Goal: Task Accomplishment & Management: Complete application form

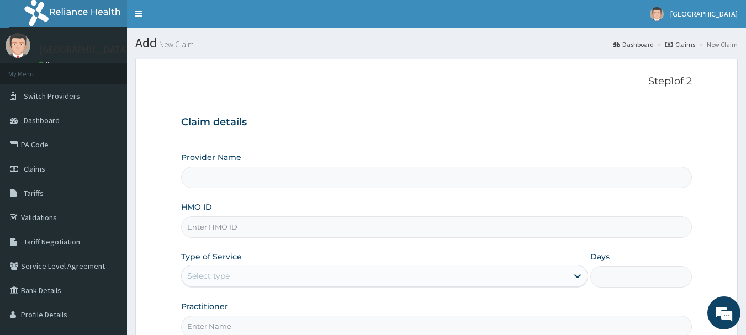
type input "DE - MARYS CENTRAL HOSPITAL"
click at [167, 92] on form "Step 1 of 2 Claim details Provider Name DE - MARYS CENTRAL HOSPITAL HMO ID Type…" at bounding box center [436, 238] width 603 height 359
click at [241, 229] on input "HMO ID" at bounding box center [437, 228] width 512 height 22
type input "c"
type input "CHL/11531/A"
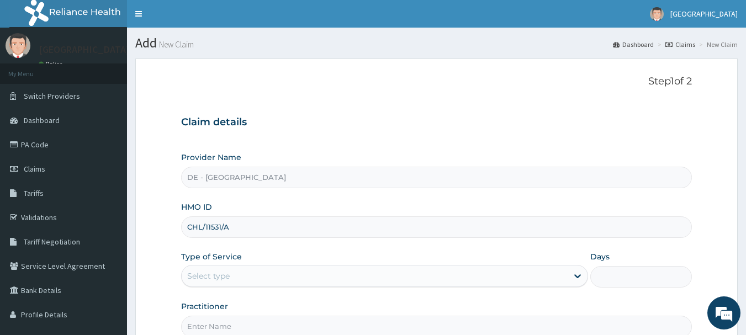
click at [273, 276] on div "Select type" at bounding box center [375, 276] width 386 height 18
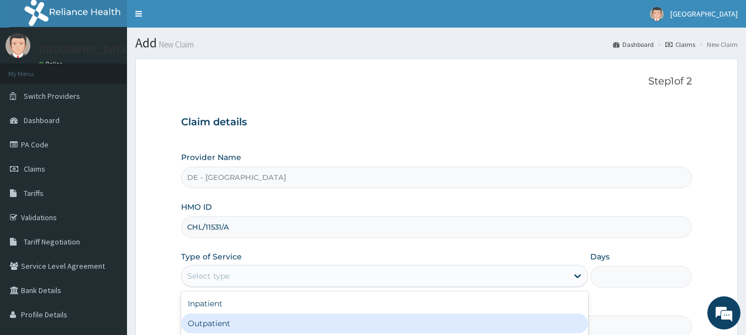
click at [276, 325] on div "Outpatient" at bounding box center [384, 324] width 407 height 20
type input "1"
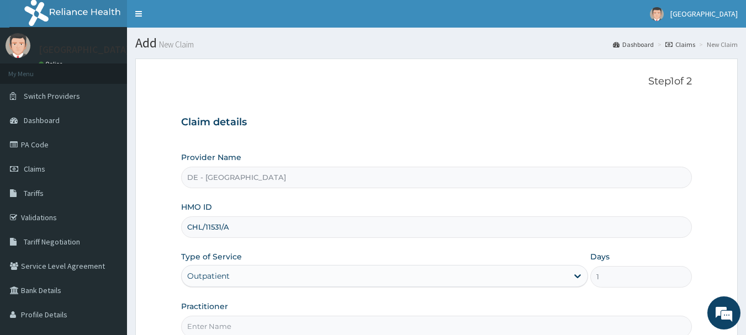
click at [699, 234] on form "Step 1 of 2 Claim details Provider Name DE - MARYS CENTRAL HOSPITAL HMO ID CHL/…" at bounding box center [436, 238] width 603 height 359
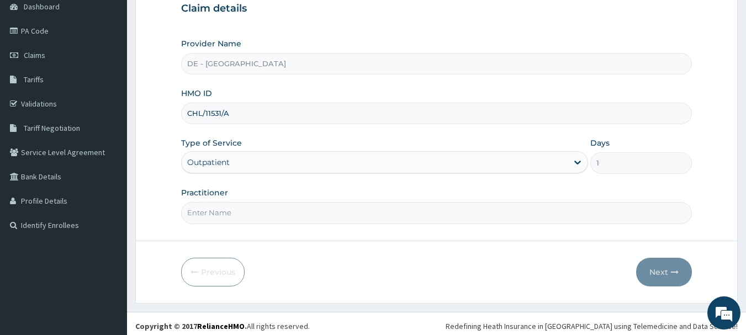
scroll to position [119, 0]
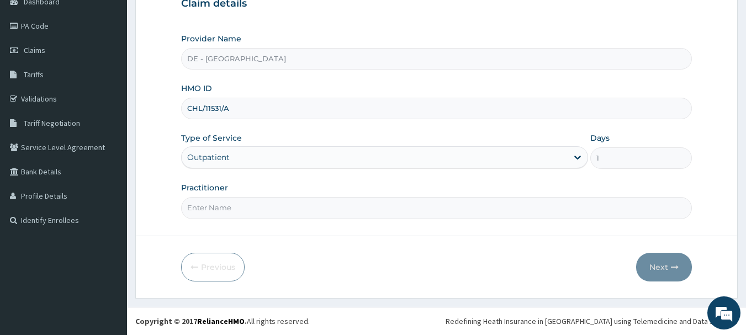
click at [470, 209] on input "Practitioner" at bounding box center [437, 208] width 512 height 22
type input "DR MUSA"
click at [677, 264] on icon "button" at bounding box center [675, 268] width 8 height 8
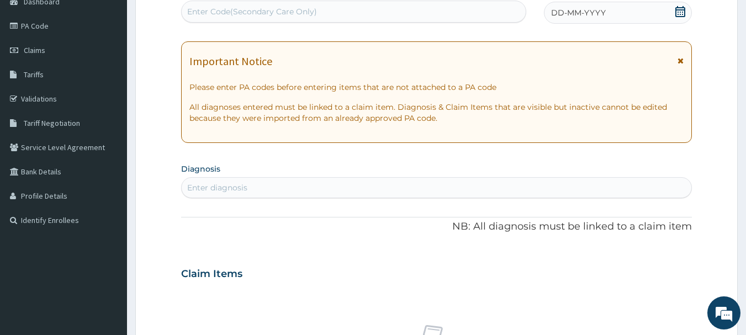
click at [570, 13] on span "DD-MM-YYYY" at bounding box center [578, 12] width 55 height 11
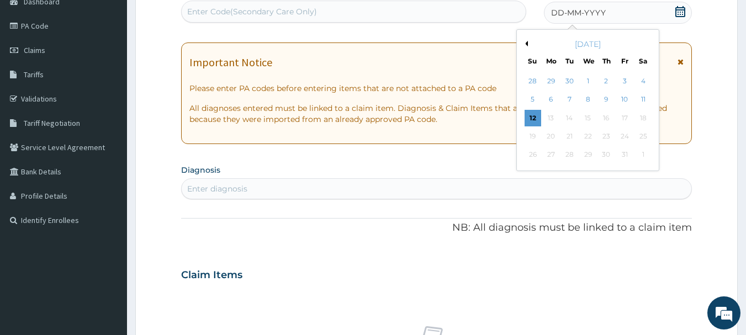
click at [528, 43] on button "Previous Month" at bounding box center [526, 44] width 6 height 6
click at [629, 116] on div "19" at bounding box center [624, 118] width 17 height 17
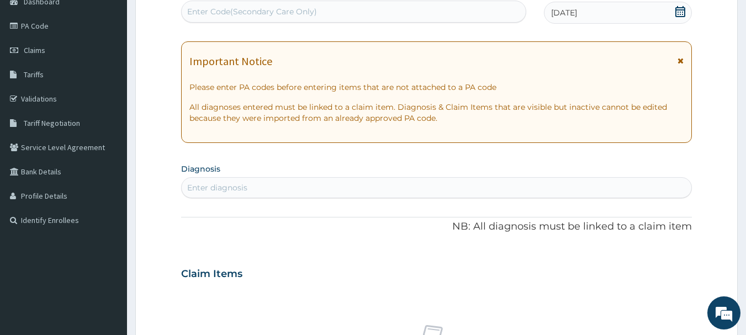
click at [273, 185] on div "Enter diagnosis" at bounding box center [437, 188] width 510 height 18
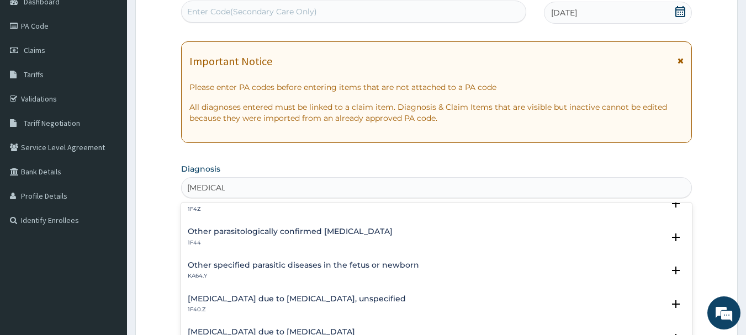
scroll to position [0, 0]
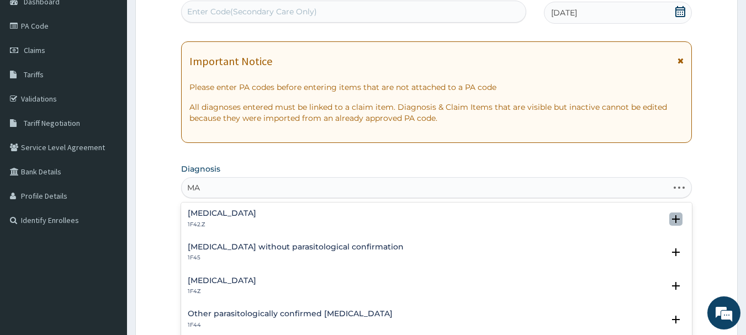
type input "M"
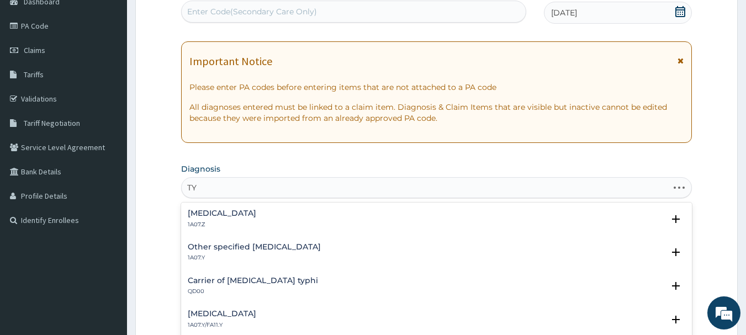
type input "T"
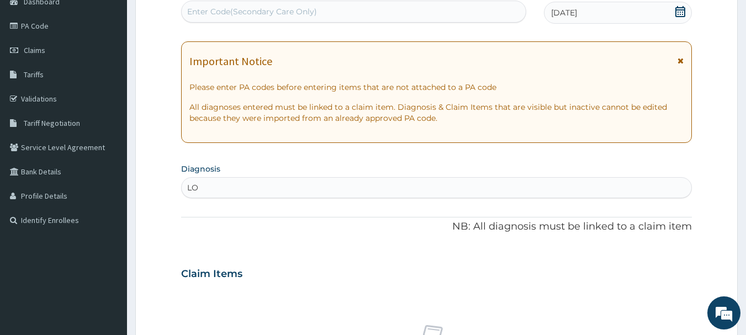
type input "L"
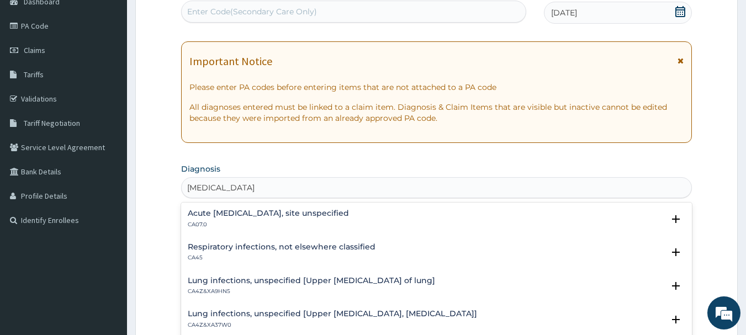
click at [349, 210] on h4 "Acute upper respiratory infection, site unspecified" at bounding box center [268, 213] width 161 height 8
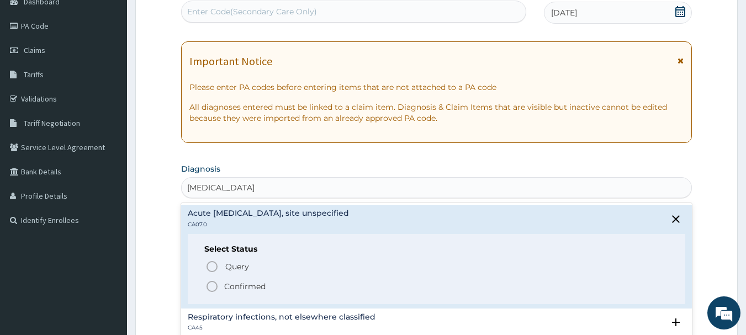
click at [215, 188] on input "UPPER RESPIRATORY TRACT INFECTION" at bounding box center [267, 187] width 160 height 11
click at [670, 216] on icon "close select status" at bounding box center [676, 219] width 13 height 13
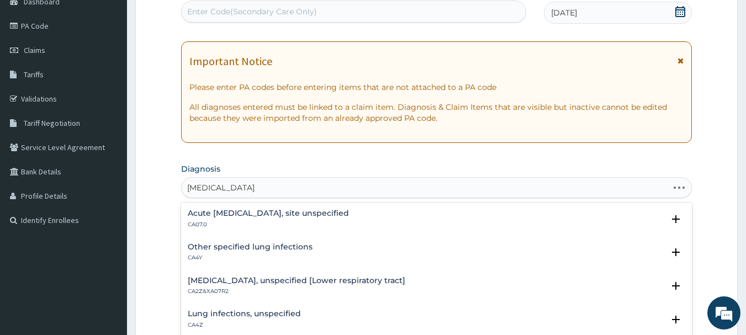
type input "LOWER RESPIRATORY TRACT INFECTION"
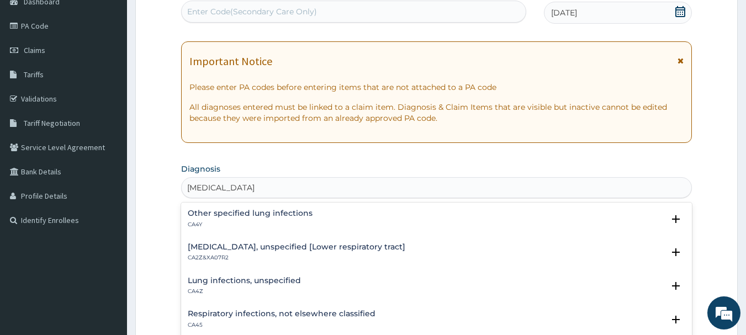
click at [283, 246] on h4 "Lower respiratory tract disease, unspecified [Lower respiratory tract]" at bounding box center [297, 247] width 218 height 8
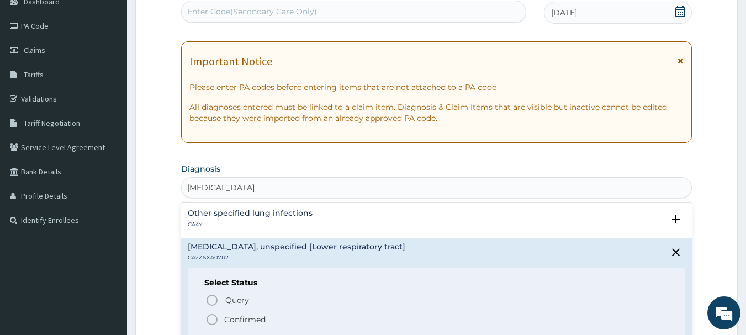
click at [219, 318] on span "Confirmed" at bounding box center [437, 319] width 464 height 13
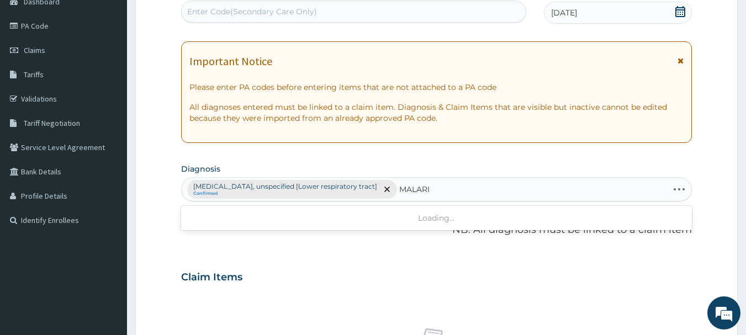
type input "MALARIA"
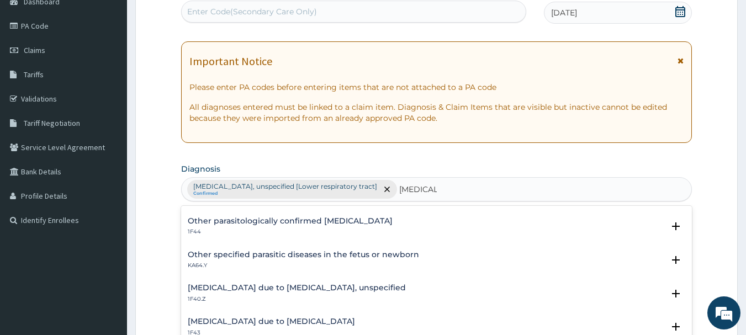
scroll to position [110, 0]
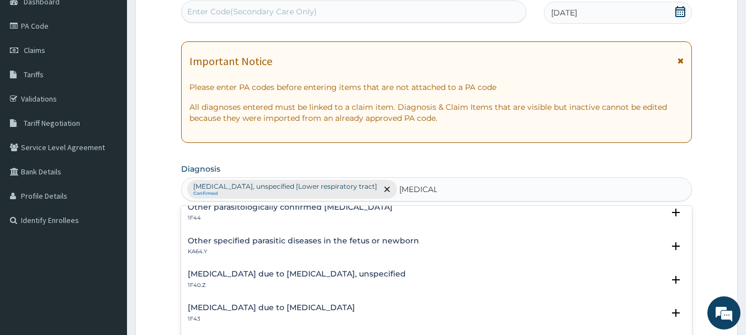
click at [328, 271] on h4 "Malaria due to Plasmodium falciparum, unspecified" at bounding box center [297, 274] width 218 height 8
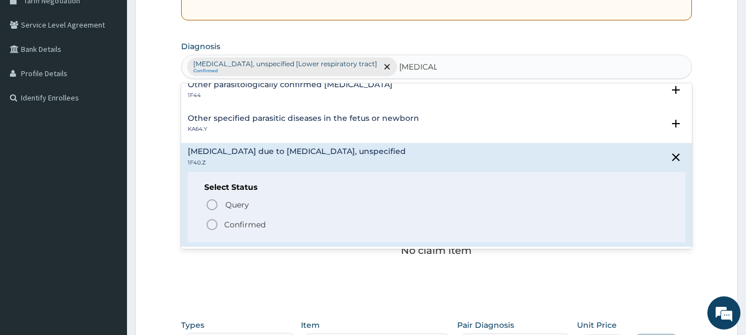
scroll to position [243, 0]
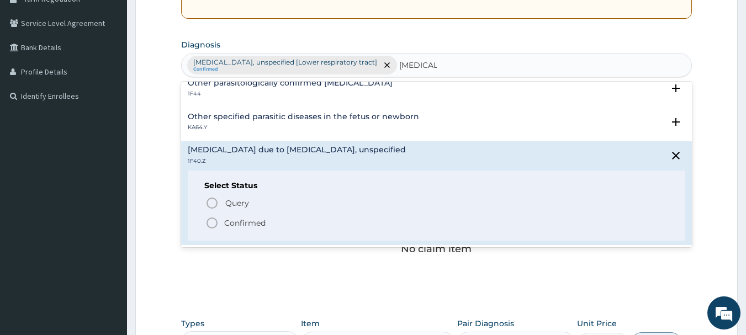
click at [254, 222] on p "Confirmed" at bounding box center [244, 223] width 41 height 11
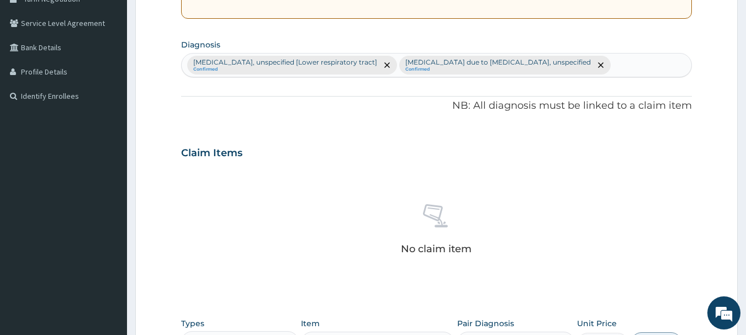
click at [346, 185] on div "No claim item" at bounding box center [437, 231] width 512 height 127
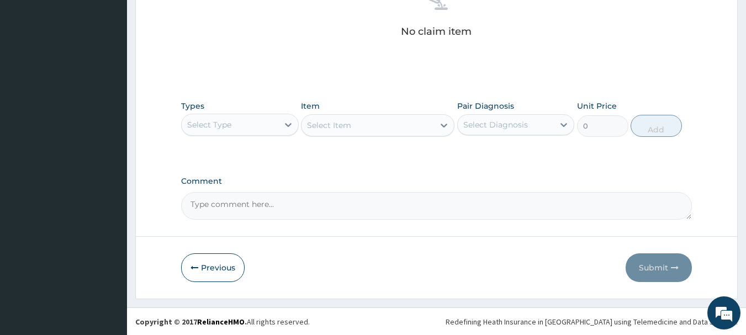
scroll to position [461, 0]
click at [262, 125] on div "Select Type" at bounding box center [230, 124] width 97 height 18
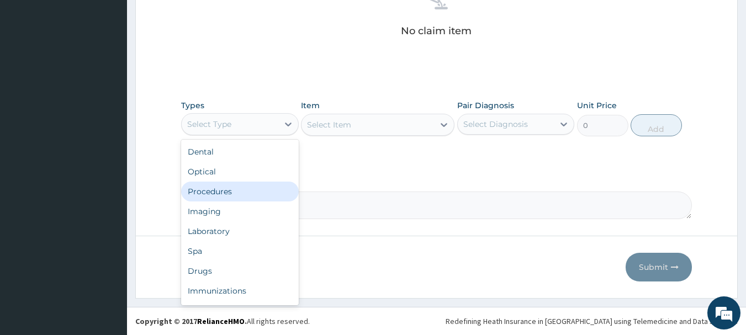
click at [225, 192] on div "Procedures" at bounding box center [240, 192] width 118 height 20
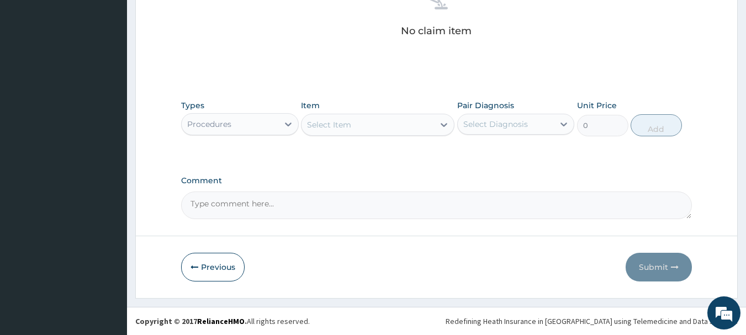
click at [355, 128] on div "Select Item" at bounding box center [368, 125] width 133 height 18
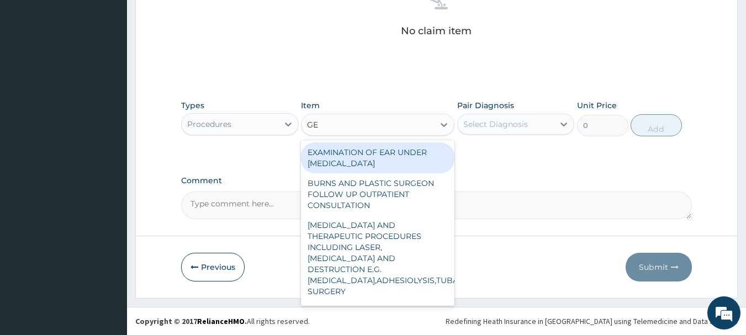
type input "GEN"
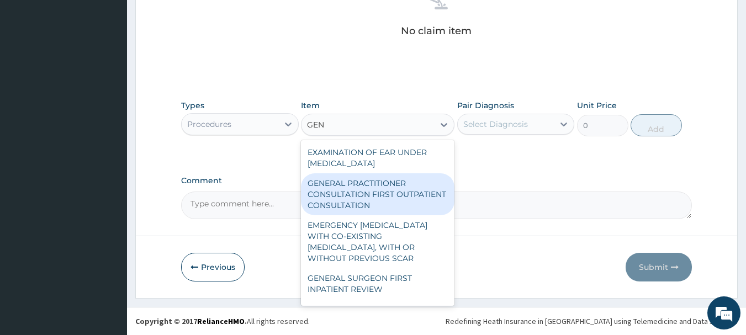
click at [352, 189] on div "GENERAL PRACTITIONER CONSULTATION FIRST OUTPATIENT CONSULTATION" at bounding box center [378, 194] width 154 height 42
type input "3547.5"
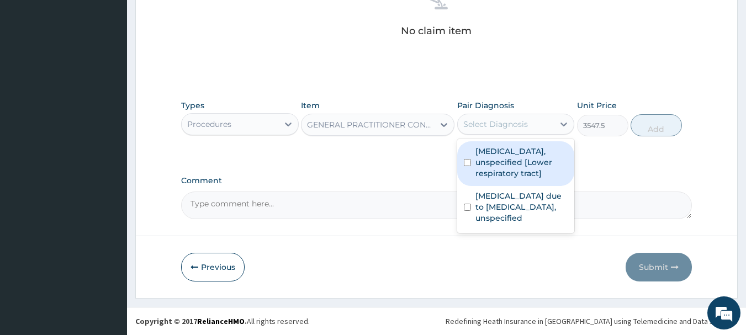
click at [516, 127] on div "Select Diagnosis" at bounding box center [495, 124] width 65 height 11
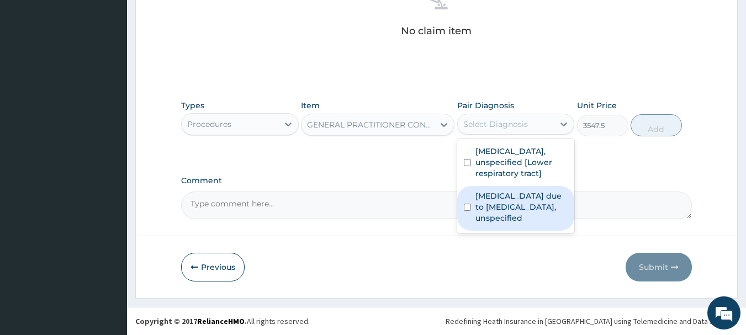
click at [506, 211] on label "Malaria due to Plasmodium falciparum, unspecified" at bounding box center [522, 207] width 93 height 33
checkbox input "true"
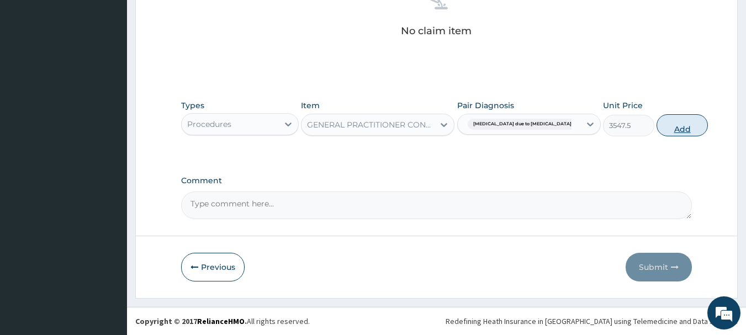
click at [657, 129] on button "Add" at bounding box center [682, 125] width 51 height 22
type input "0"
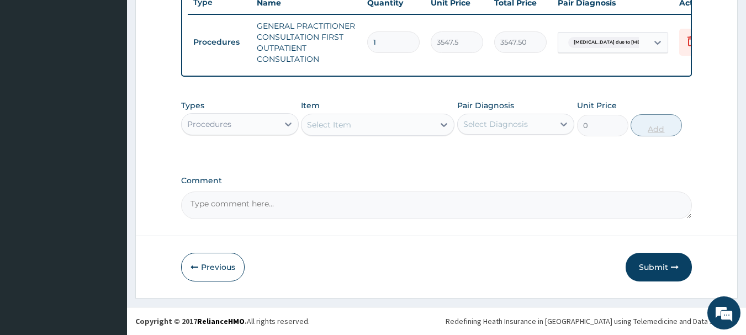
scroll to position [434, 0]
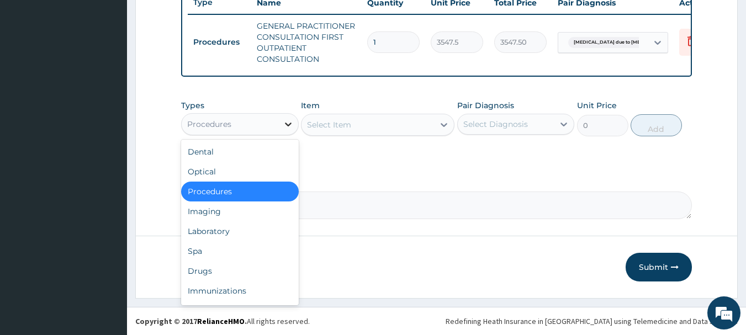
click at [288, 122] on icon at bounding box center [288, 124] width 11 height 11
click at [253, 224] on div "Laboratory" at bounding box center [240, 232] width 118 height 20
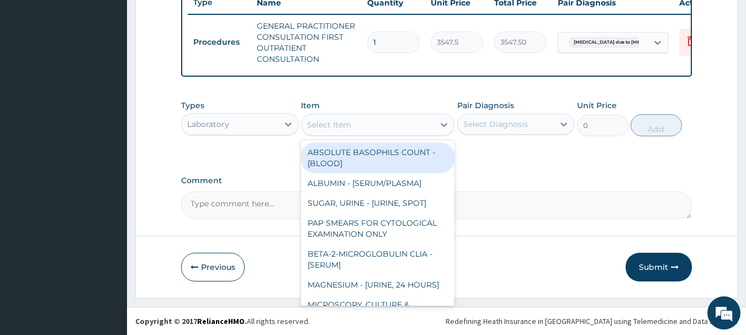
click at [368, 127] on div "Select Item" at bounding box center [368, 125] width 133 height 18
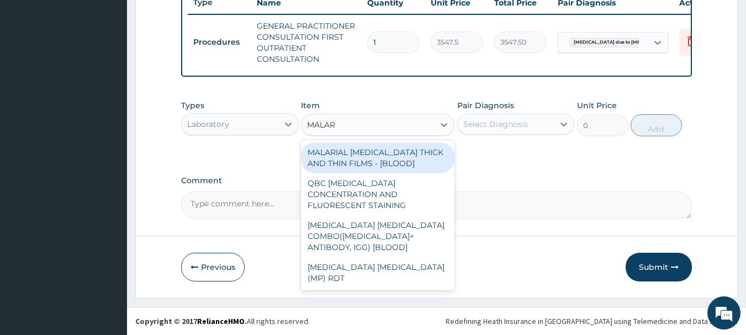
type input "MALARI"
click at [371, 158] on div "MALARIAL PARASITE THICK AND THIN FILMS - [BLOOD]" at bounding box center [378, 158] width 154 height 31
type input "1612.5"
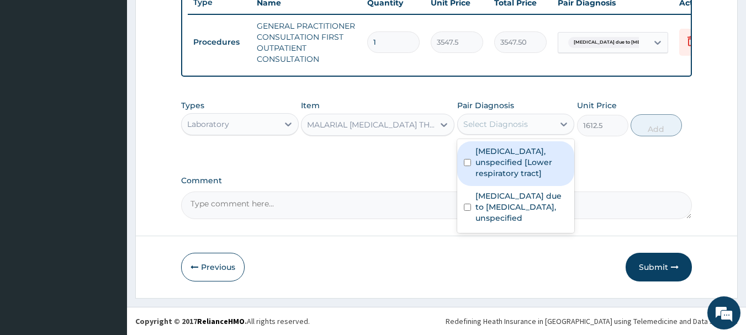
click at [515, 123] on div "Select Diagnosis" at bounding box center [495, 124] width 65 height 11
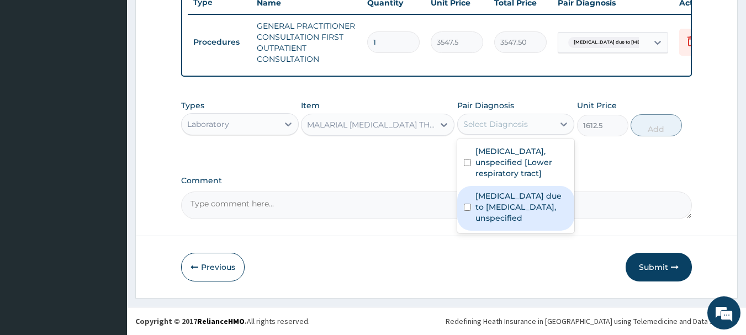
click at [505, 212] on label "Malaria due to Plasmodium falciparum, unspecified" at bounding box center [522, 207] width 93 height 33
checkbox input "true"
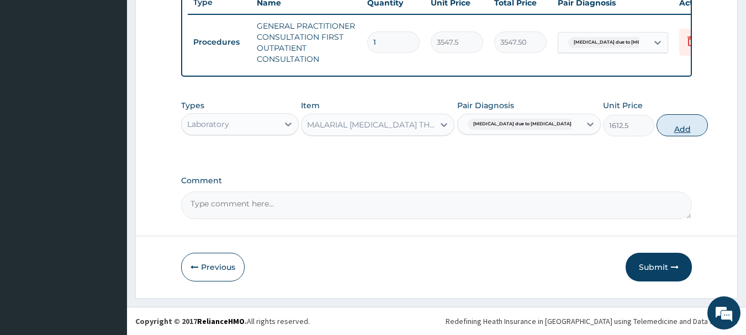
click at [661, 125] on button "Add" at bounding box center [682, 125] width 51 height 22
type input "0"
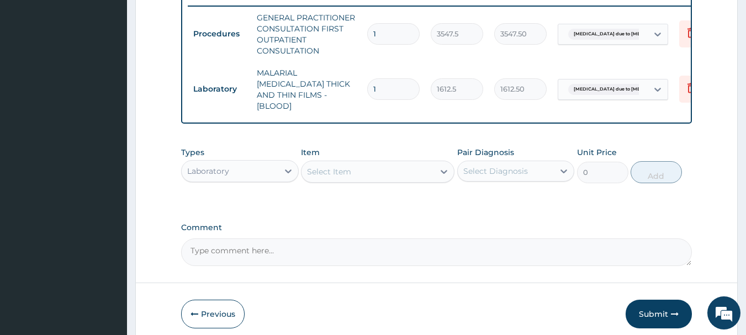
click at [274, 169] on div "Laboratory" at bounding box center [230, 171] width 97 height 18
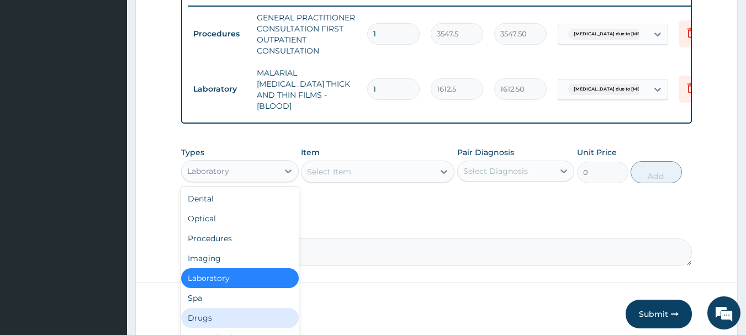
click at [234, 311] on div "Drugs" at bounding box center [240, 318] width 118 height 20
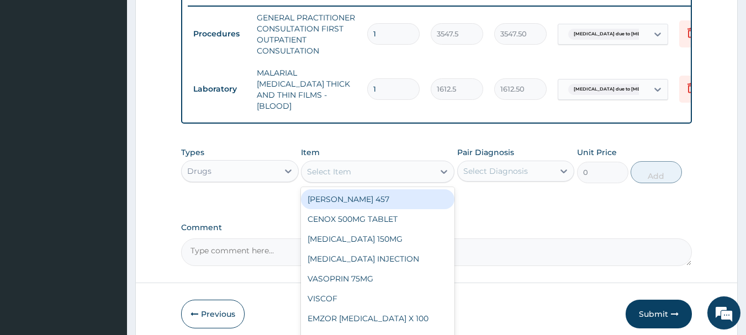
click at [359, 175] on div "Select Item" at bounding box center [368, 172] width 133 height 18
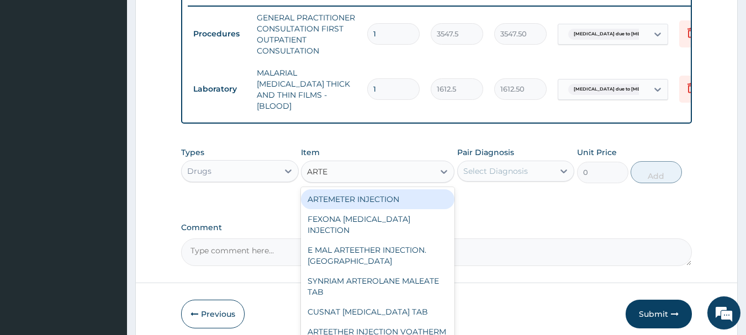
type input "ARTEE"
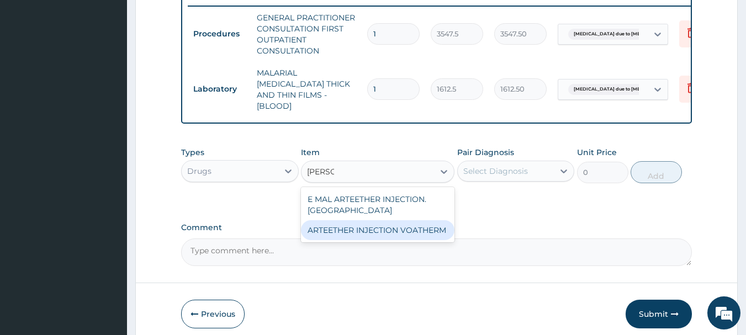
click at [380, 225] on div "ARTEETHER INJECTION VOATHERM" at bounding box center [378, 230] width 154 height 20
type input "1500"
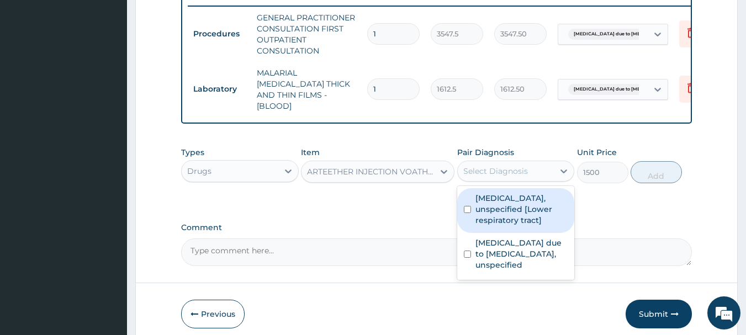
click at [487, 174] on div "Select Diagnosis" at bounding box center [506, 171] width 97 height 18
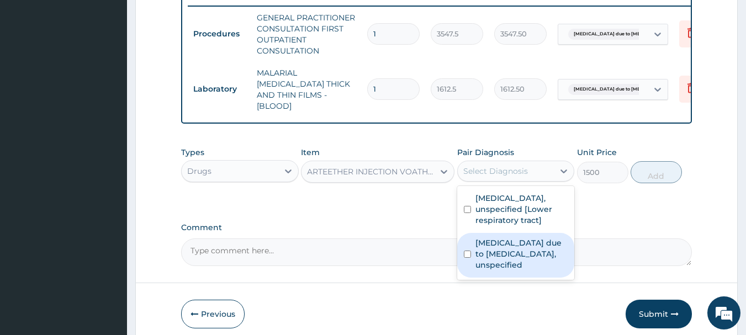
click at [495, 247] on label "Malaria due to Plasmodium falciparum, unspecified" at bounding box center [522, 254] width 93 height 33
checkbox input "true"
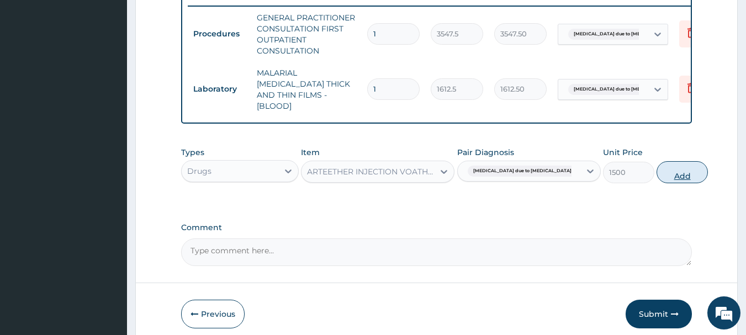
click at [657, 171] on button "Add" at bounding box center [682, 172] width 51 height 22
type input "0"
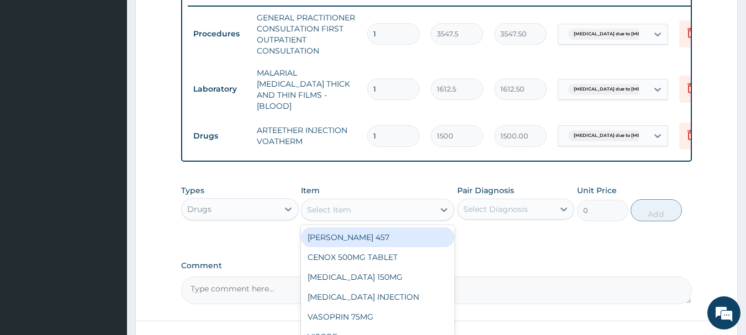
click at [362, 214] on div "Select Item" at bounding box center [368, 210] width 133 height 18
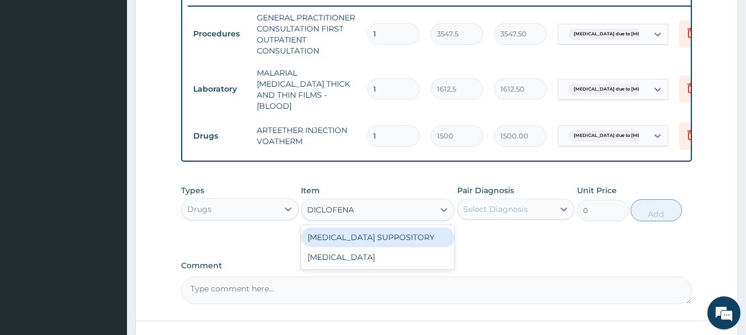
type input "DICLOFENAC"
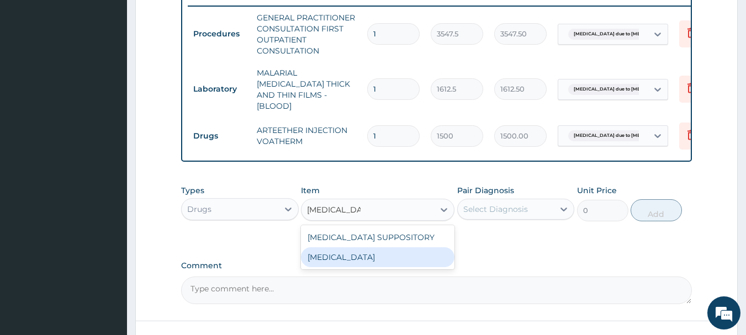
click at [360, 258] on div "DICLOFENAC" at bounding box center [378, 257] width 154 height 20
type input "1000"
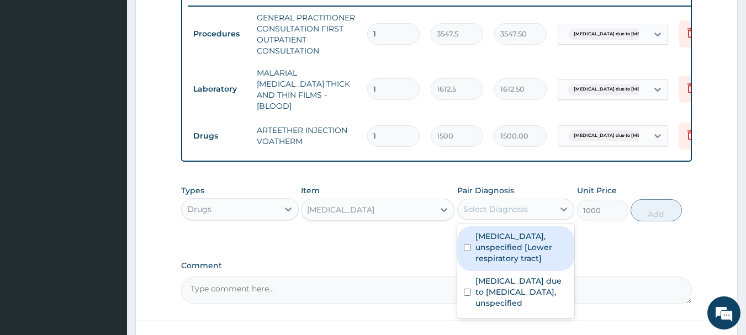
click at [506, 204] on div "Select Diagnosis" at bounding box center [495, 209] width 65 height 11
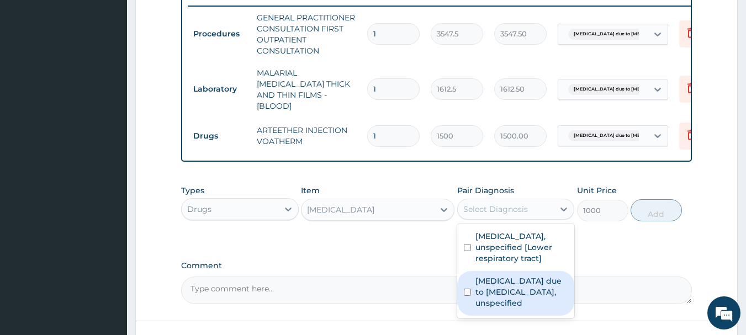
click at [507, 289] on label "Malaria due to Plasmodium falciparum, unspecified" at bounding box center [522, 292] width 93 height 33
checkbox input "true"
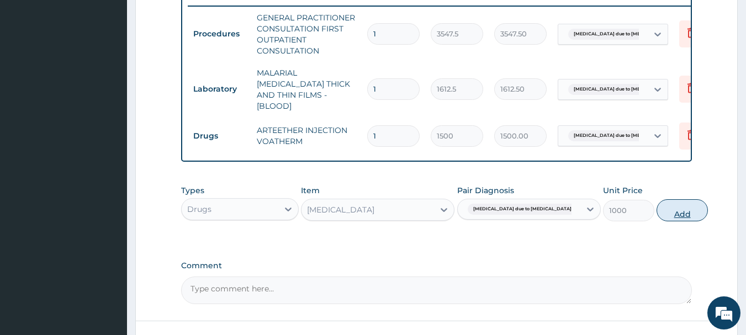
click at [657, 214] on button "Add" at bounding box center [682, 210] width 51 height 22
type input "0"
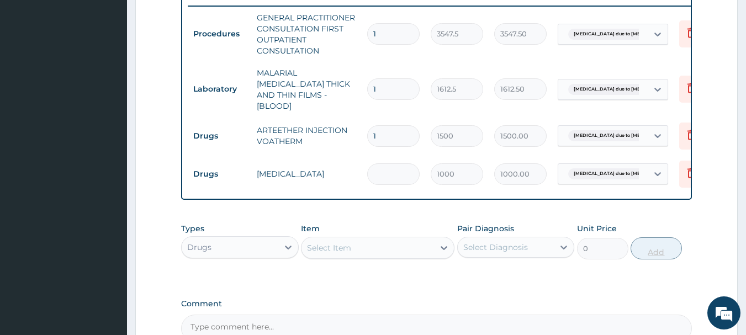
type input "0.00"
type input "3"
type input "3000.00"
type input "3"
click at [387, 125] on input "1" at bounding box center [393, 136] width 52 height 22
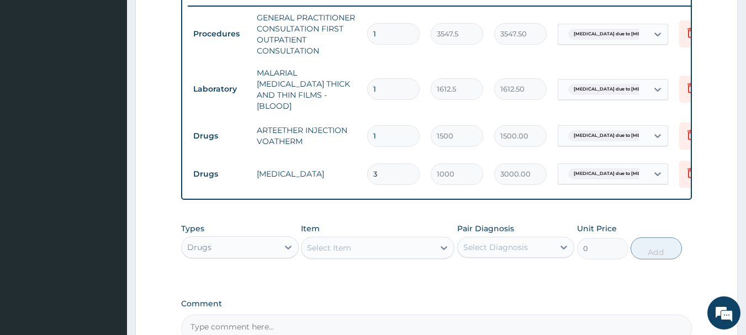
type input "0.00"
type input "3"
type input "4500.00"
type input "3"
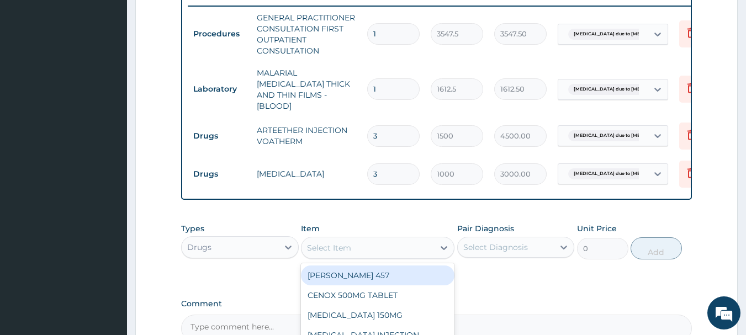
click at [362, 245] on div "Select Item" at bounding box center [368, 248] width 133 height 18
type input "AZITHR"
click at [385, 274] on div "AZITHROMYCIN 250MG TABLET" at bounding box center [378, 276] width 154 height 20
type input "500"
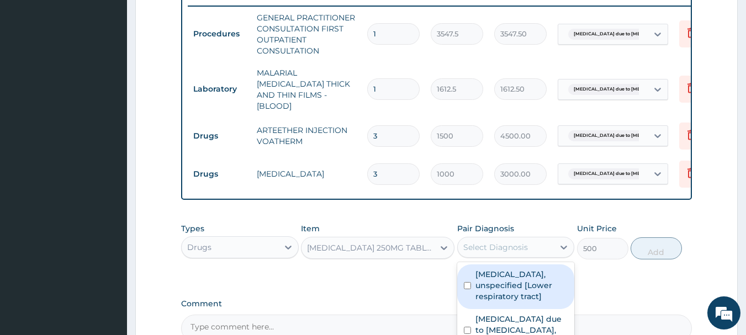
click at [493, 250] on div "Select Diagnosis" at bounding box center [506, 248] width 97 height 18
click at [494, 276] on label "Lower respiratory tract disease, unspecified [Lower respiratory tract]" at bounding box center [522, 285] width 93 height 33
checkbox input "true"
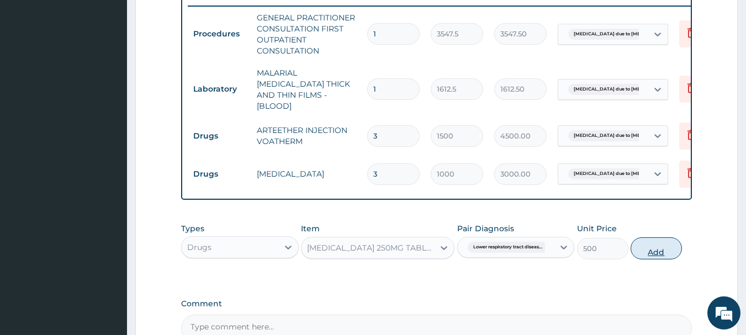
click at [676, 251] on button "Add" at bounding box center [656, 249] width 51 height 22
type input "0"
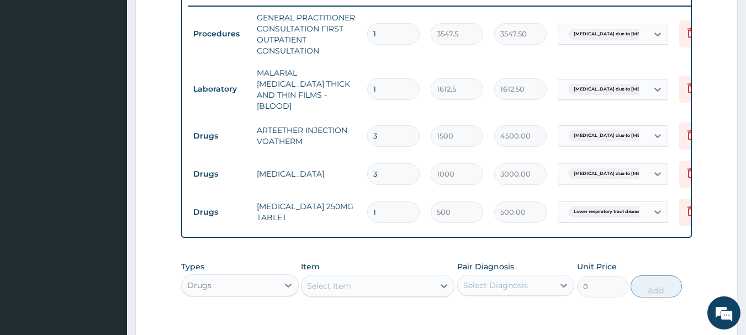
type input "10"
type input "5000.00"
type input "10"
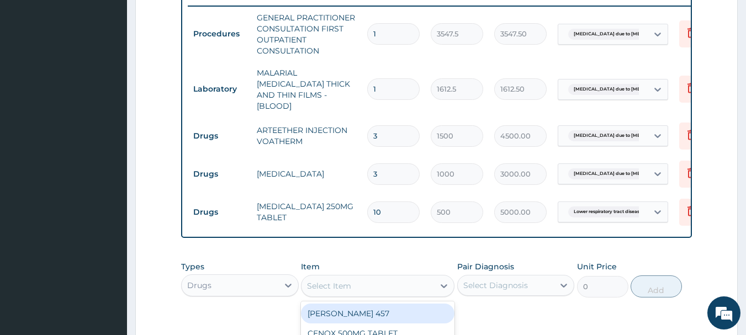
click at [363, 286] on div "Select Item" at bounding box center [368, 286] width 133 height 18
type input "PARACET"
click at [377, 312] on div "EMZOR PARACETAMOL 500MG" at bounding box center [378, 314] width 154 height 20
type input "40"
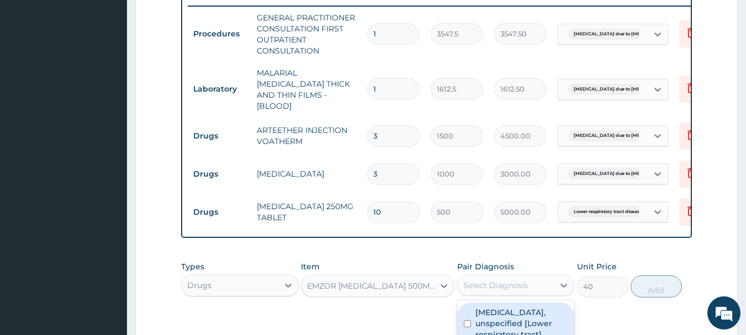
click at [539, 282] on div "Select Diagnosis" at bounding box center [506, 286] width 97 height 18
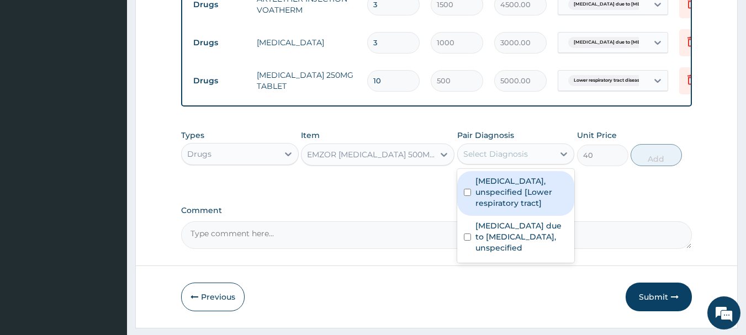
scroll to position [567, 0]
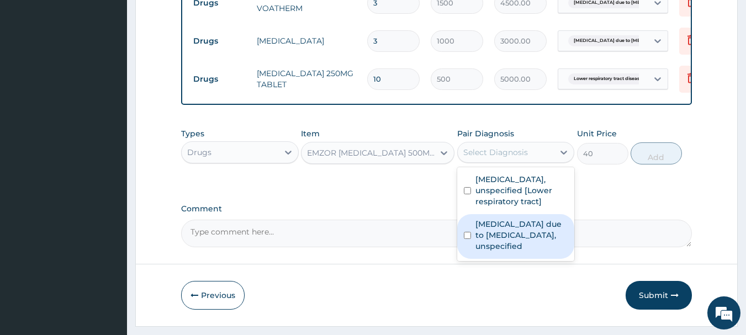
click at [519, 245] on label "Malaria due to Plasmodium falciparum, unspecified" at bounding box center [522, 235] width 93 height 33
checkbox input "true"
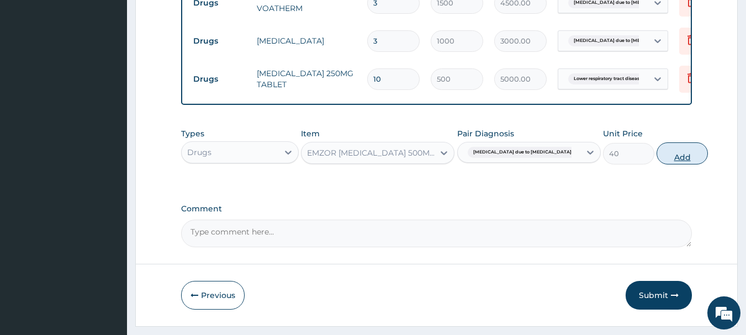
click at [666, 147] on button "Add" at bounding box center [682, 154] width 51 height 22
type input "0"
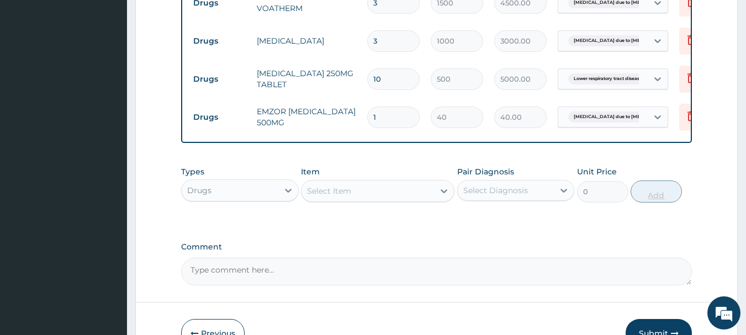
type input "18"
type input "720.00"
type input "18"
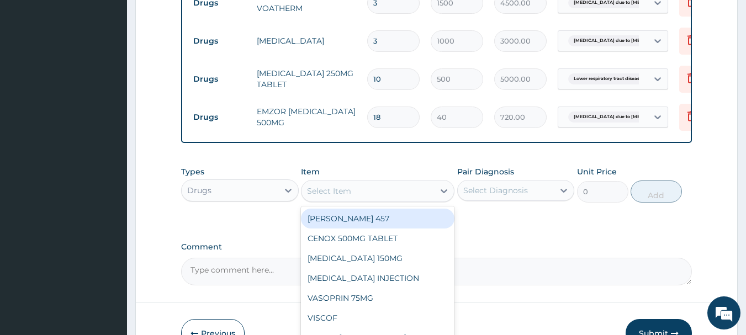
click at [366, 186] on div "Select Item" at bounding box center [368, 191] width 133 height 18
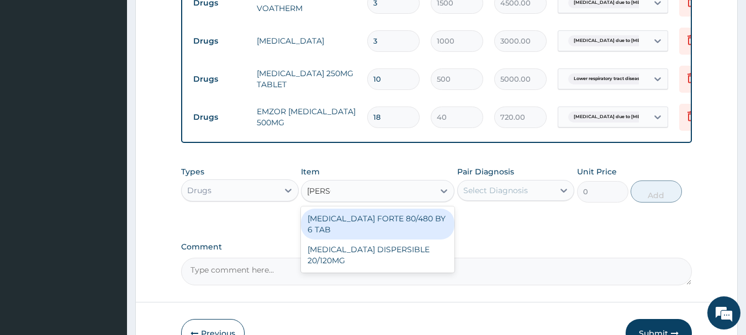
type input "COART"
click at [367, 215] on div "COARTEM FORTE 80/480 BY 6 TAB" at bounding box center [378, 224] width 154 height 31
type input "600"
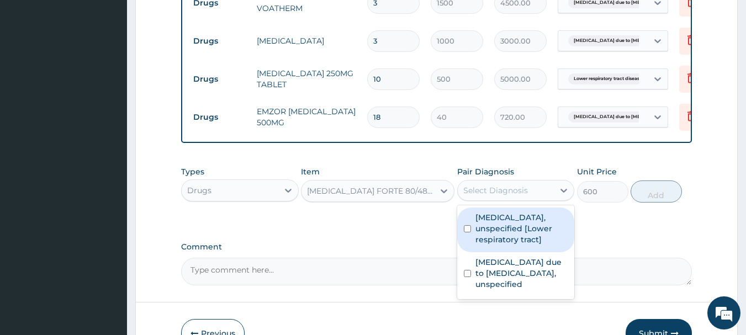
click at [493, 190] on div "Select Diagnosis" at bounding box center [495, 190] width 65 height 11
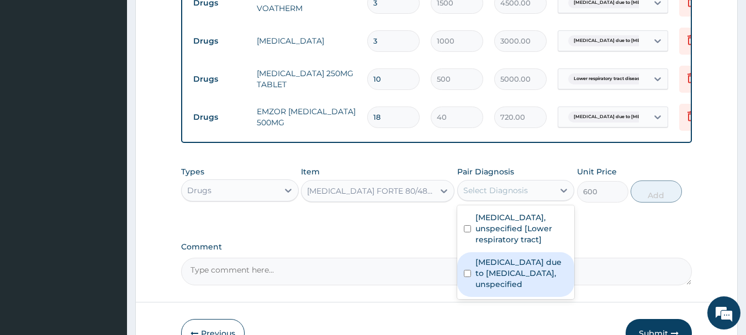
click at [503, 275] on label "Malaria due to Plasmodium falciparum, unspecified" at bounding box center [522, 273] width 93 height 33
checkbox input "true"
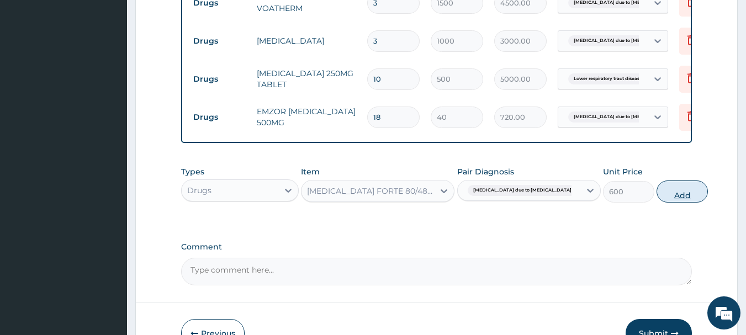
click at [663, 199] on button "Add" at bounding box center [682, 192] width 51 height 22
type input "0"
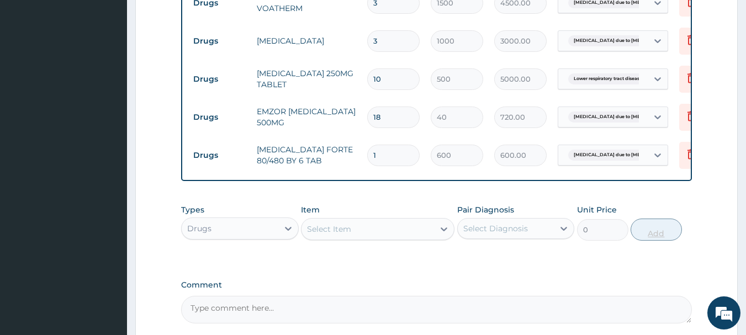
type input "0.00"
type input "6"
type input "3600.00"
type input "5"
type input "3000.00"
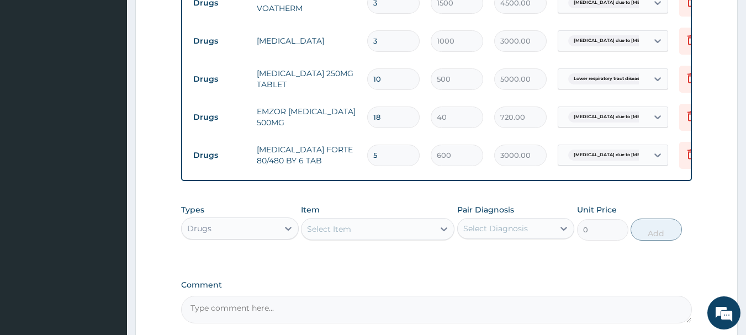
type input "4"
type input "2400.00"
type input "3"
type input "1800.00"
type input "2"
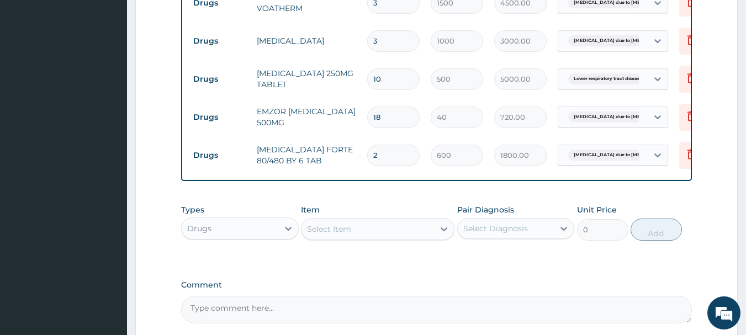
type input "1200.00"
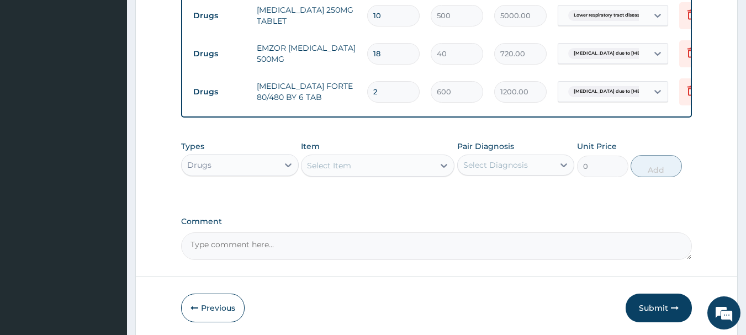
scroll to position [656, 0]
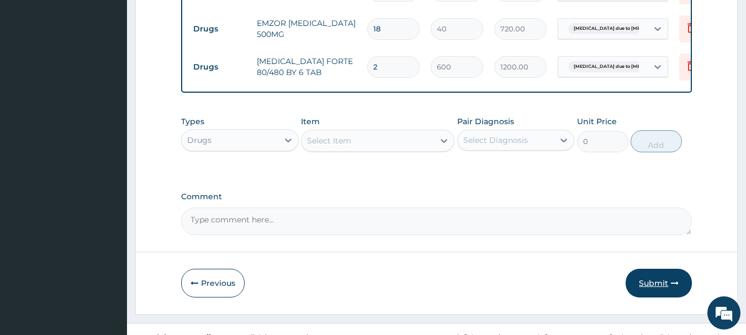
click at [674, 276] on button "Submit" at bounding box center [659, 283] width 66 height 29
